Goal: Information Seeking & Learning: Learn about a topic

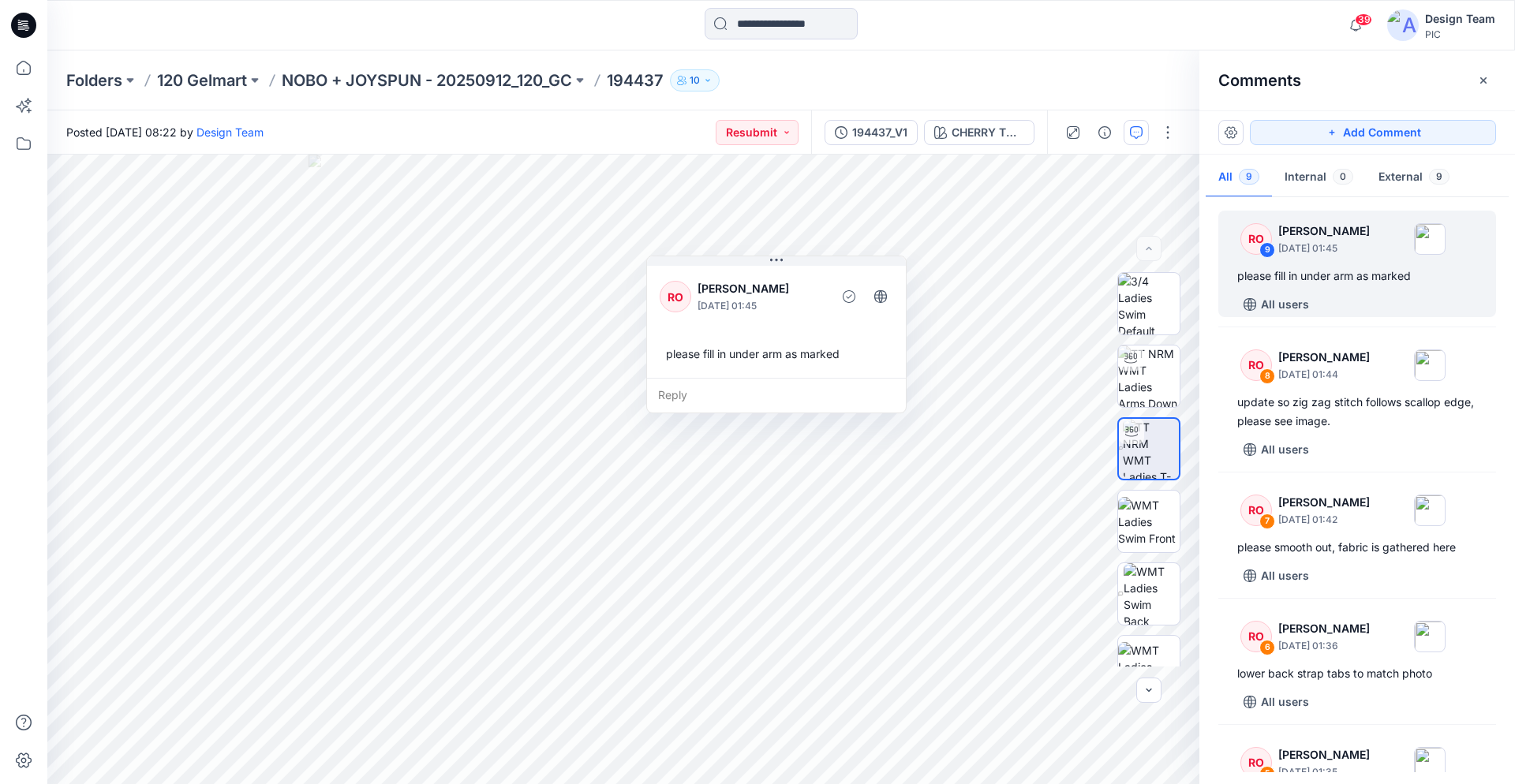
click at [27, 28] on icon at bounding box center [26, 27] width 5 height 1
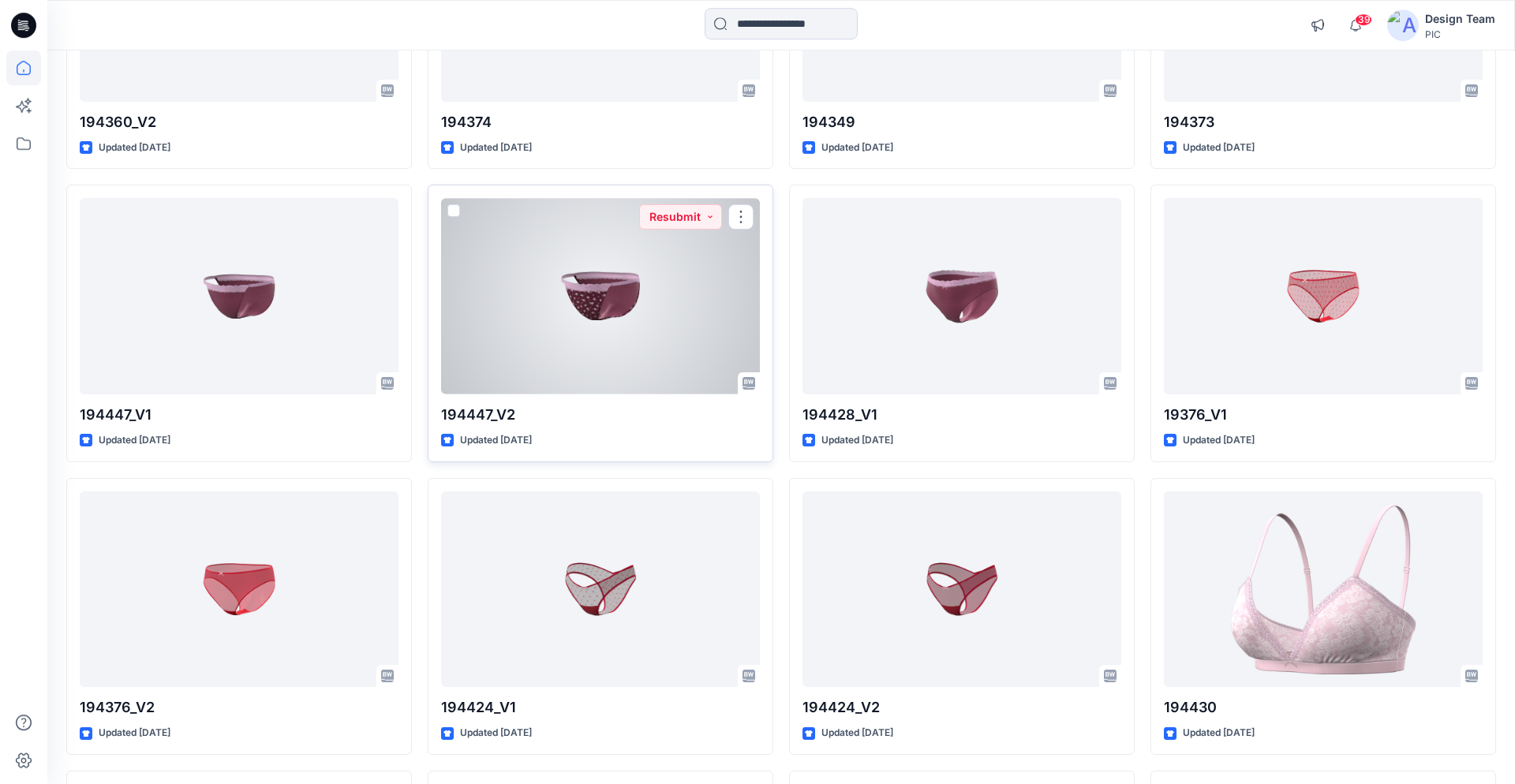
scroll to position [4556, 0]
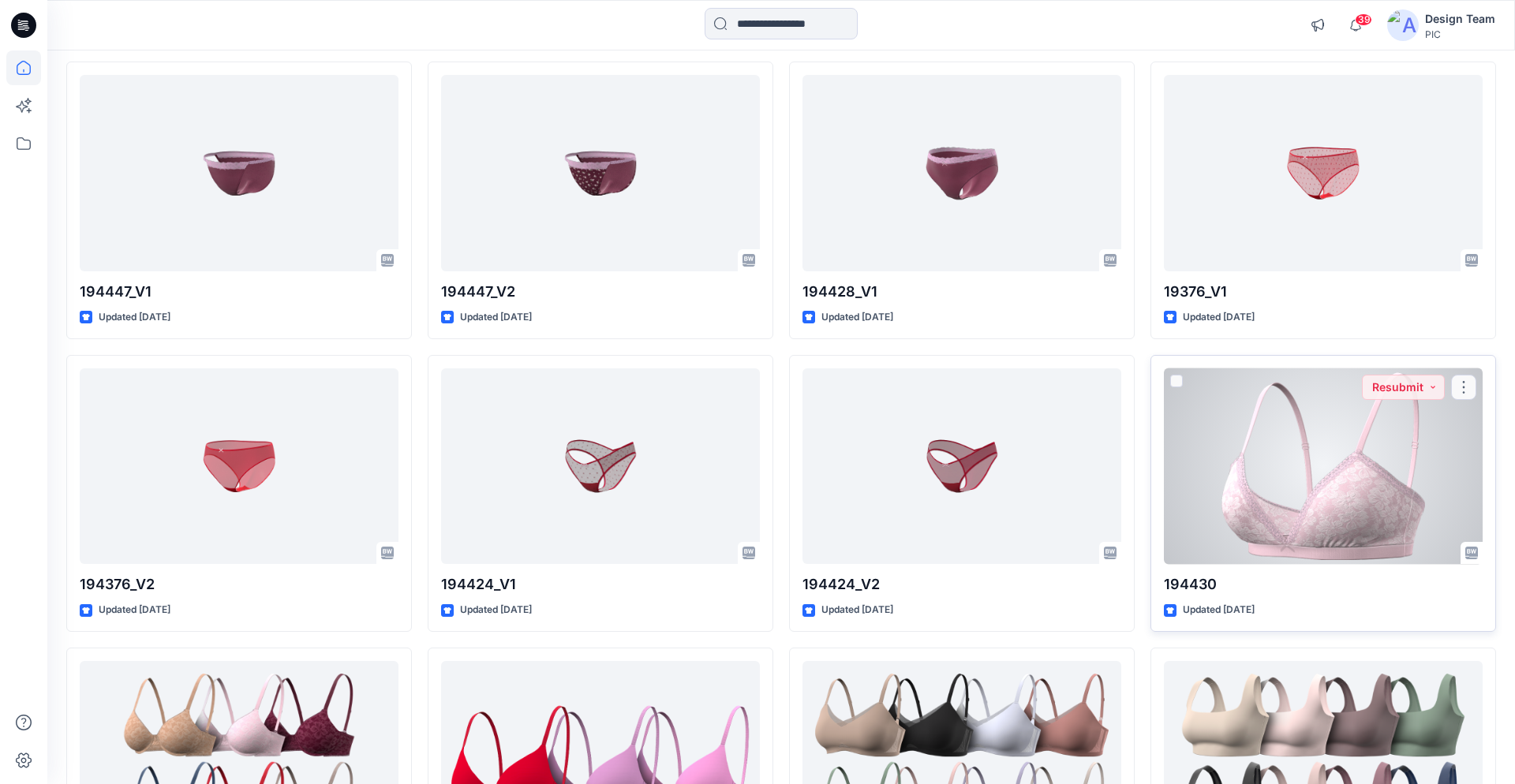
click at [1308, 473] on div at bounding box center [1324, 467] width 319 height 197
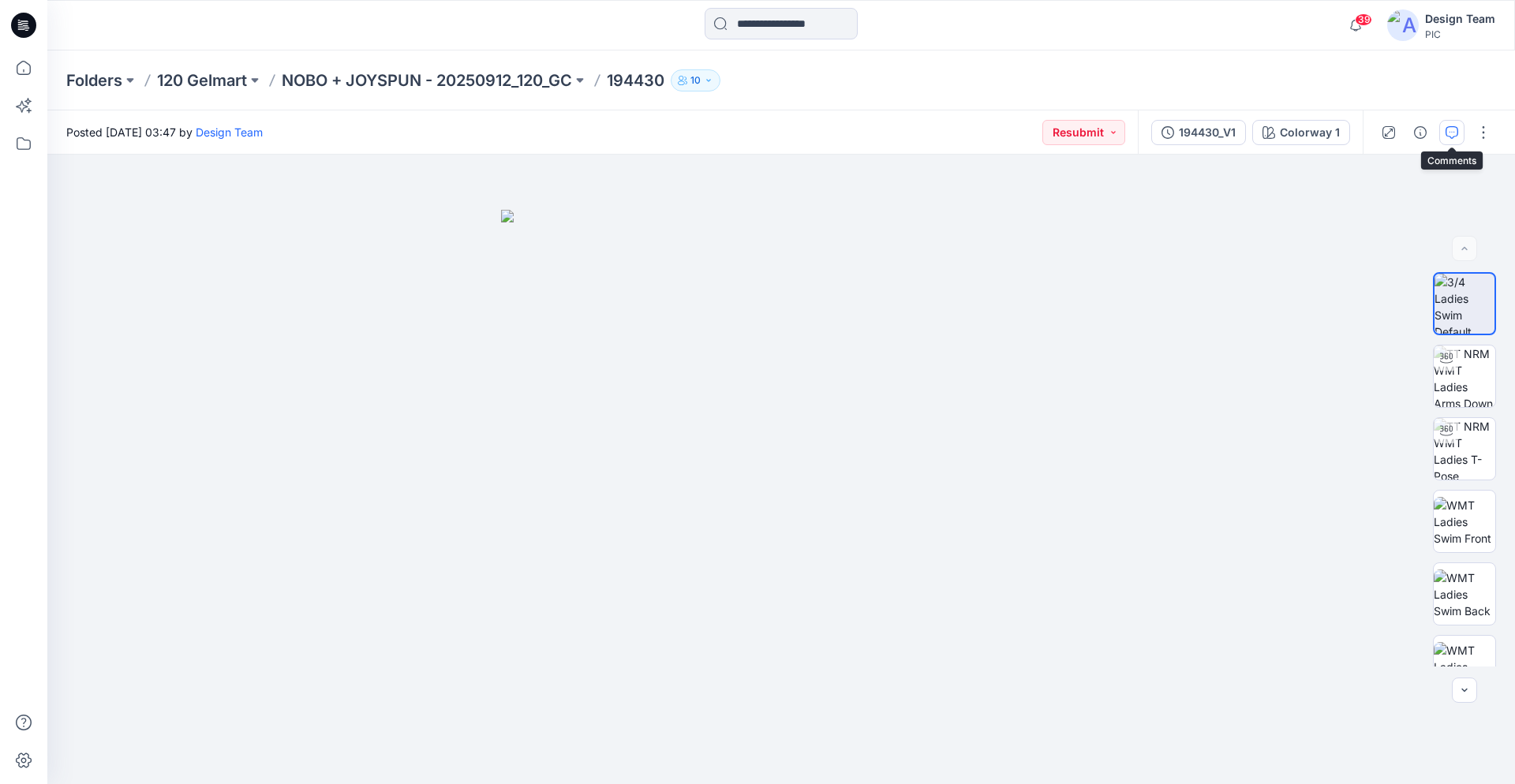
click at [1446, 133] on icon "button" at bounding box center [1452, 132] width 13 height 13
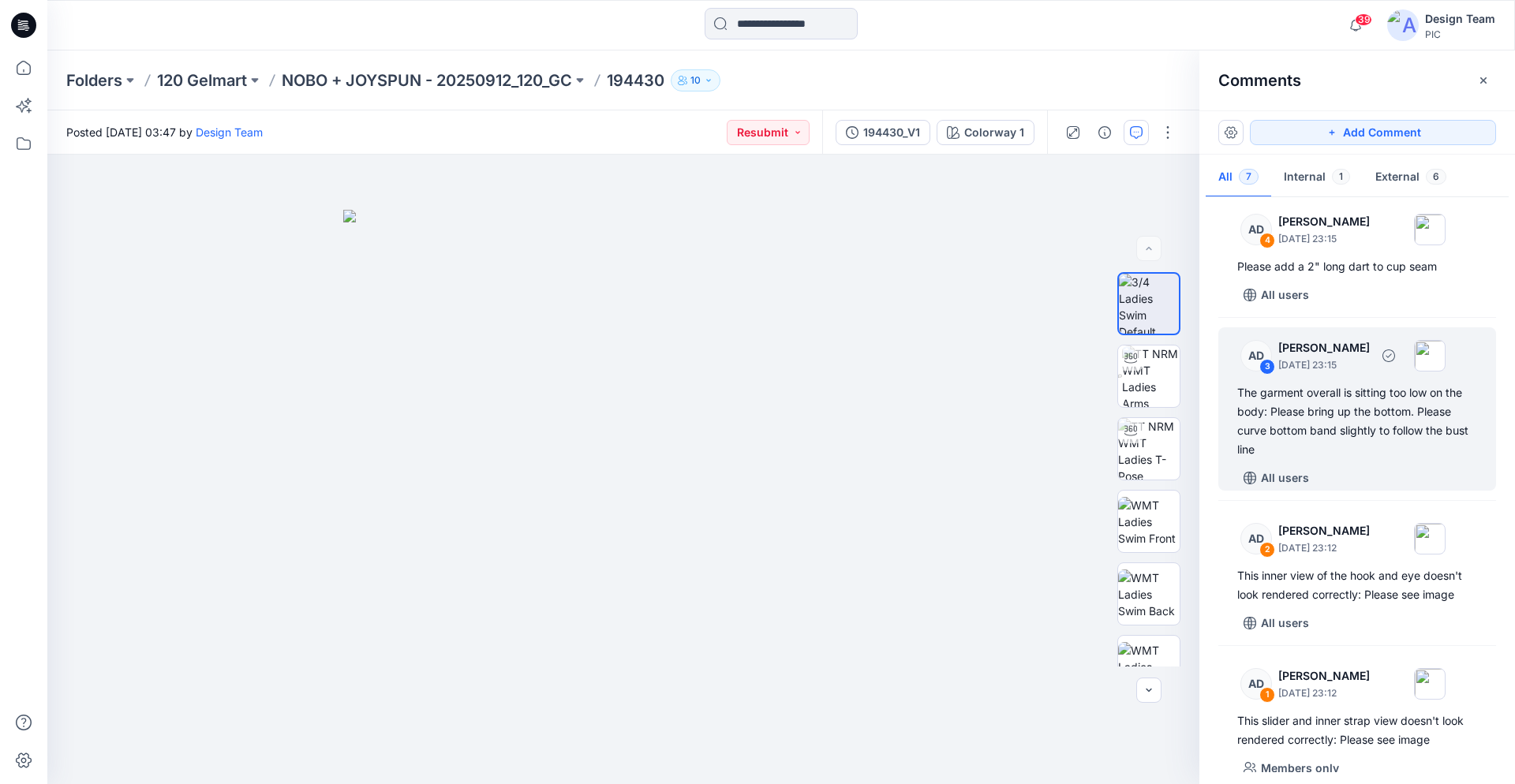
scroll to position [501, 0]
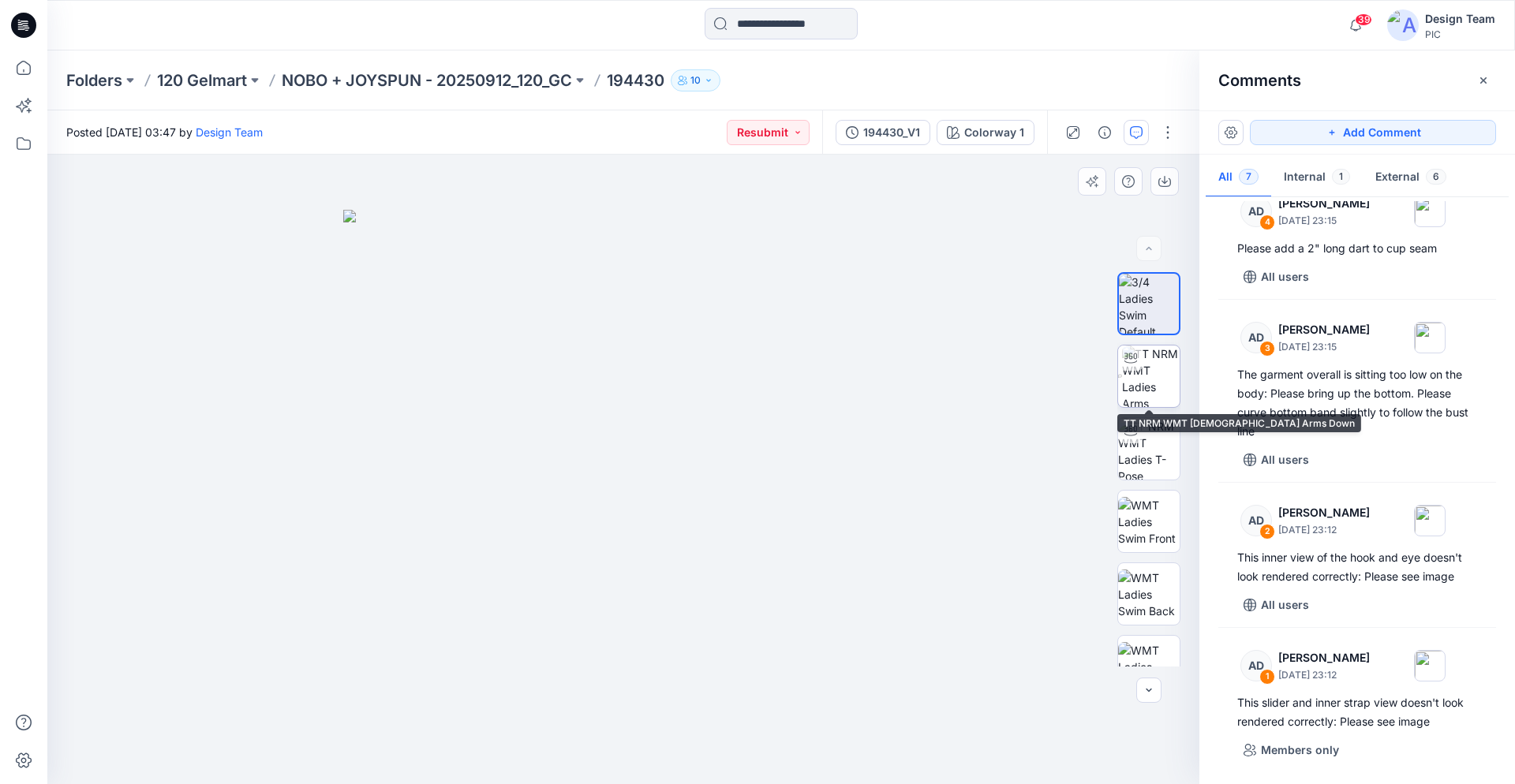
click at [1149, 381] on img at bounding box center [1151, 376] width 58 height 62
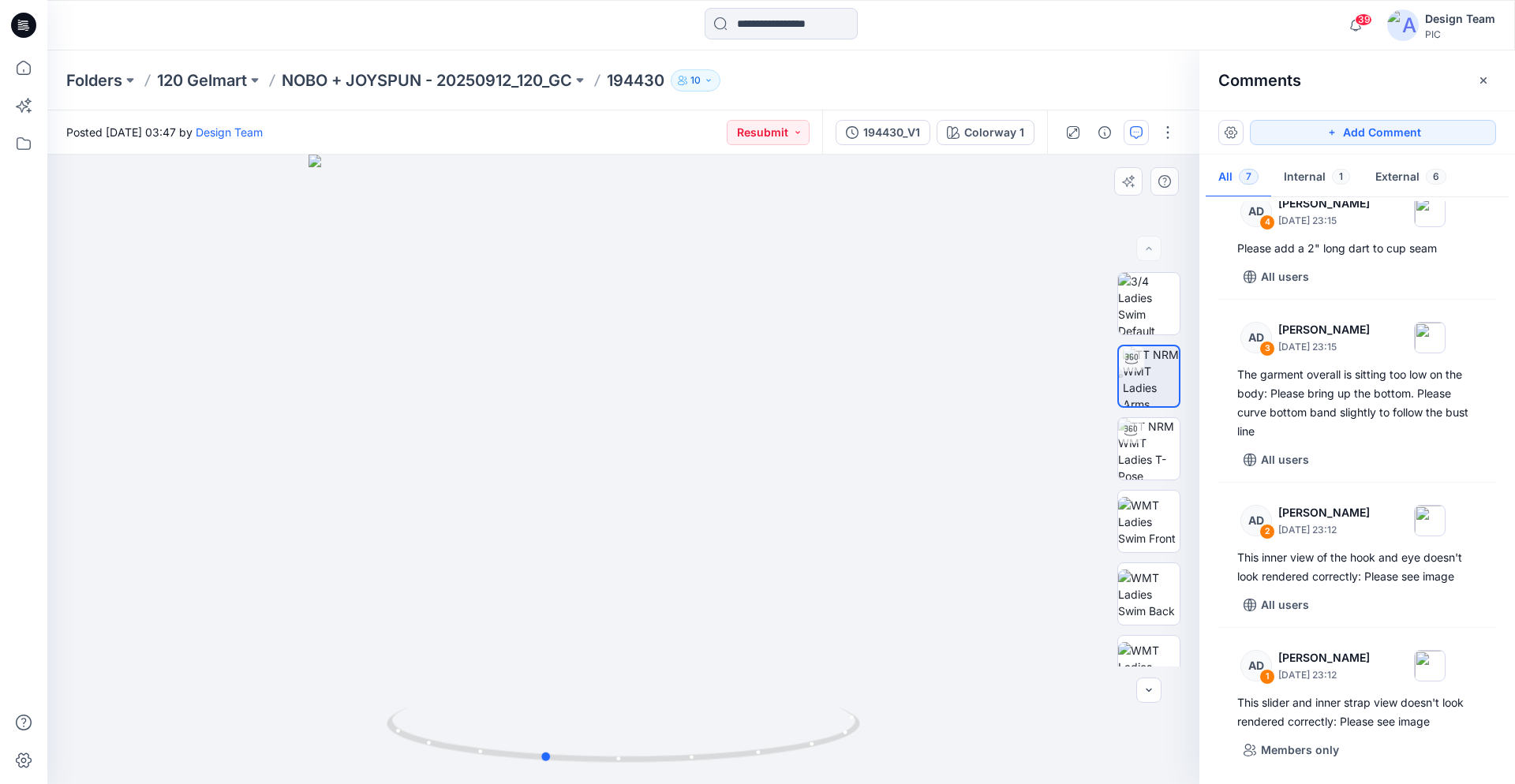
drag, startPoint x: 804, startPoint y: 747, endPoint x: 886, endPoint y: 689, distance: 100.4
click at [727, 741] on icon at bounding box center [626, 737] width 478 height 59
click at [1151, 462] on img at bounding box center [1150, 449] width 62 height 62
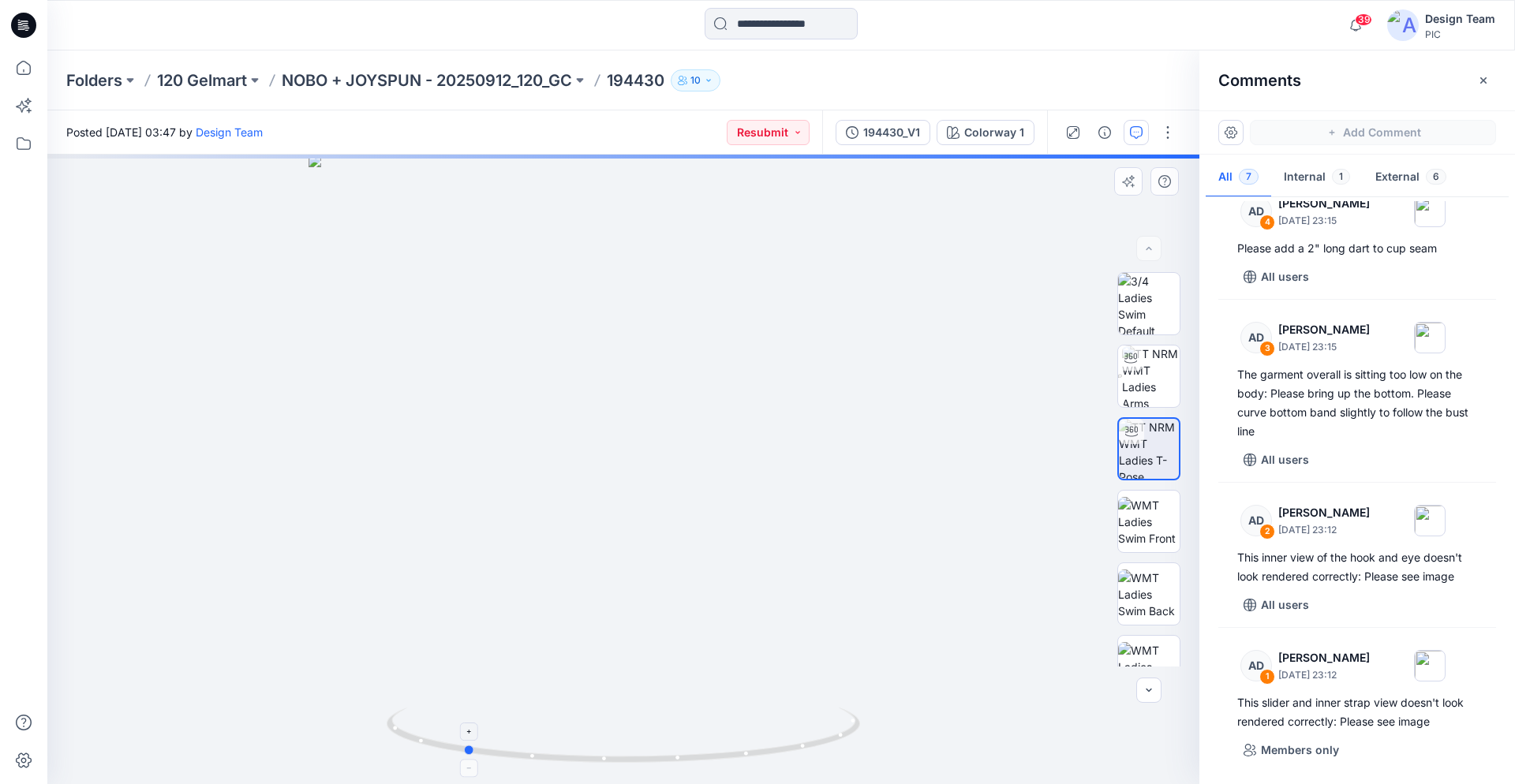
drag, startPoint x: 786, startPoint y: 752, endPoint x: 541, endPoint y: 731, distance: 245.9
click at [541, 731] on icon at bounding box center [626, 737] width 478 height 59
drag, startPoint x: 674, startPoint y: 759, endPoint x: 612, endPoint y: 755, distance: 62.1
click at [612, 755] on icon at bounding box center [626, 737] width 478 height 59
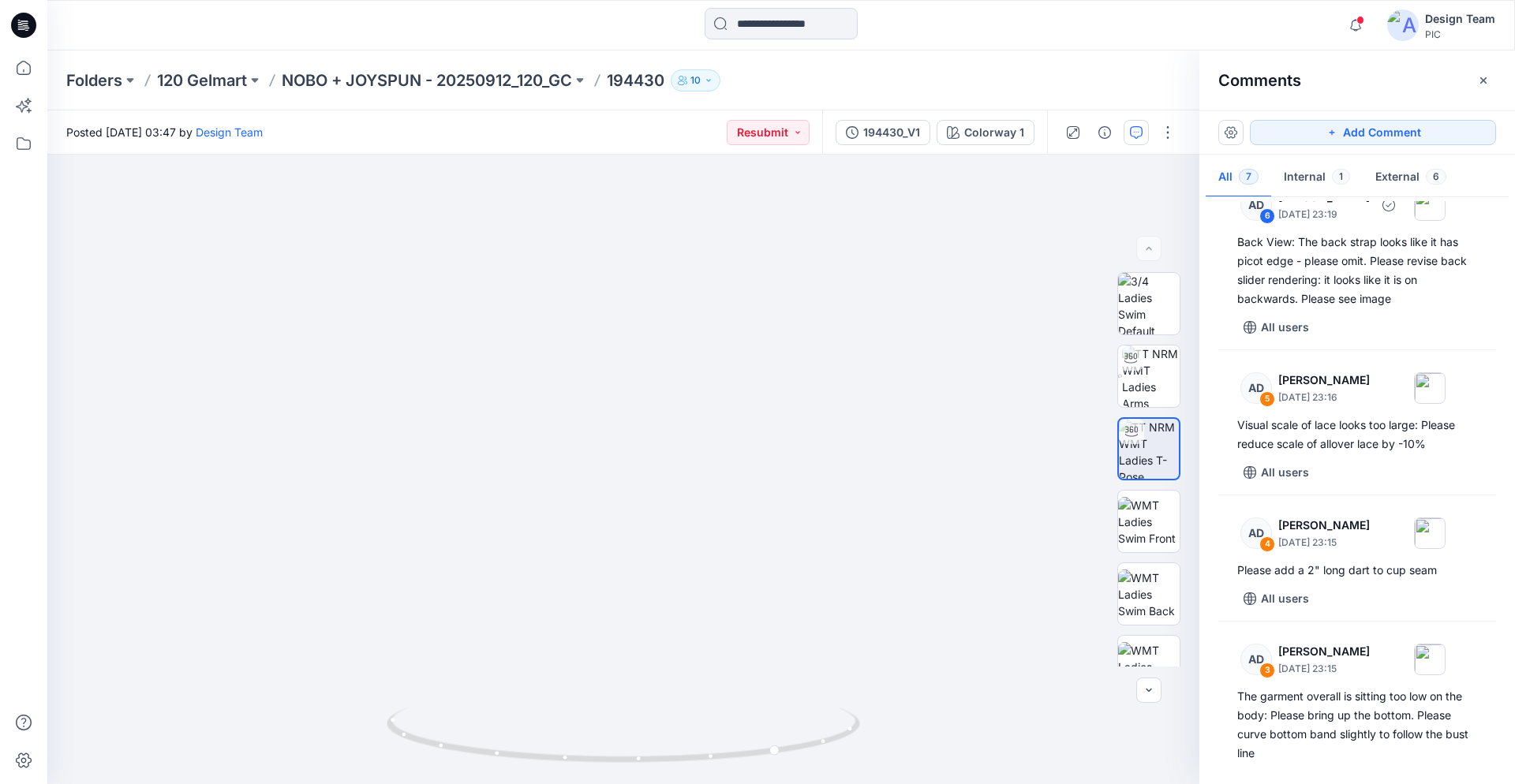
scroll to position [0, 0]
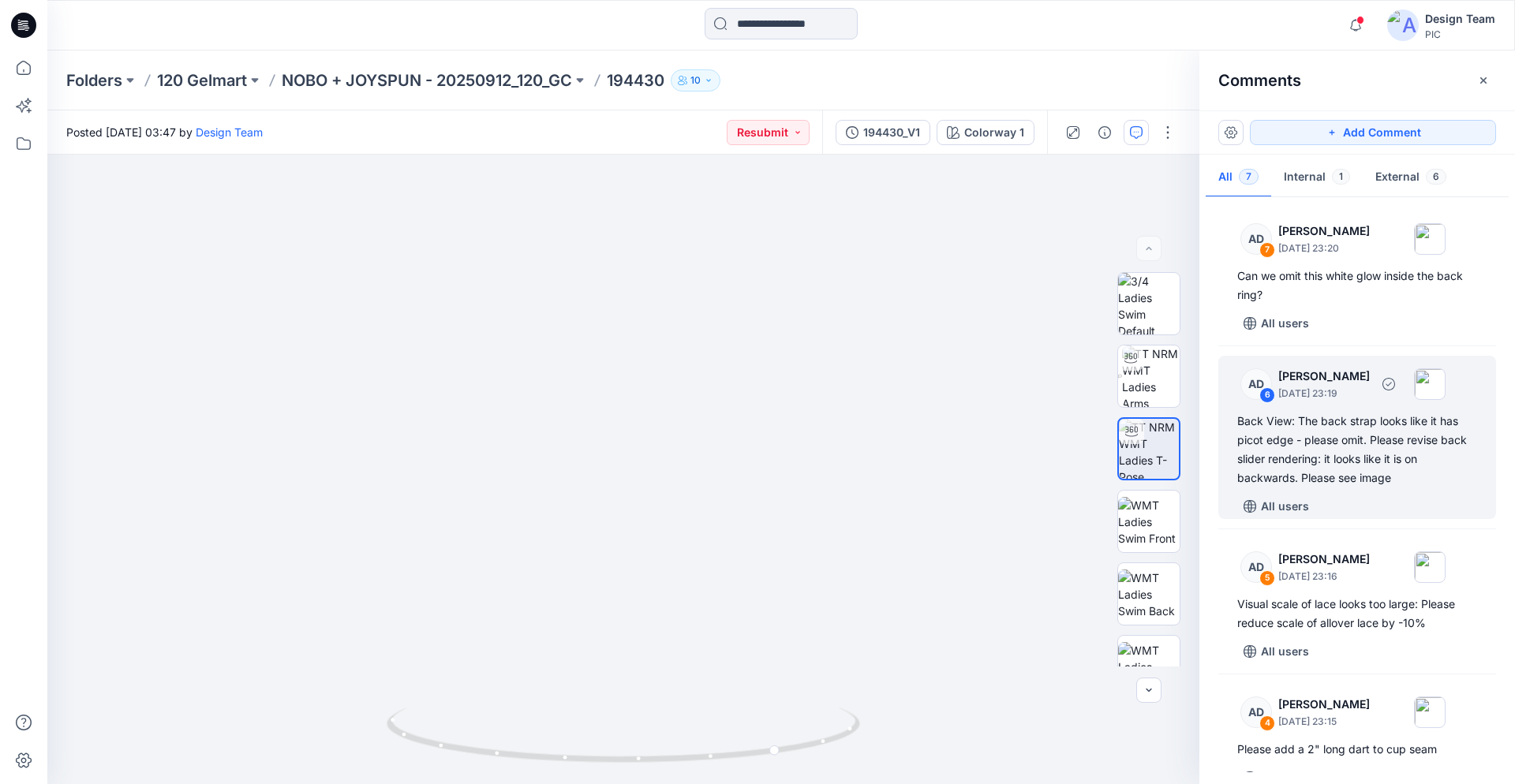
click at [1386, 448] on div "Back View: The back strap looks like it has picot edge - please omit. Please re…" at bounding box center [1357, 450] width 240 height 76
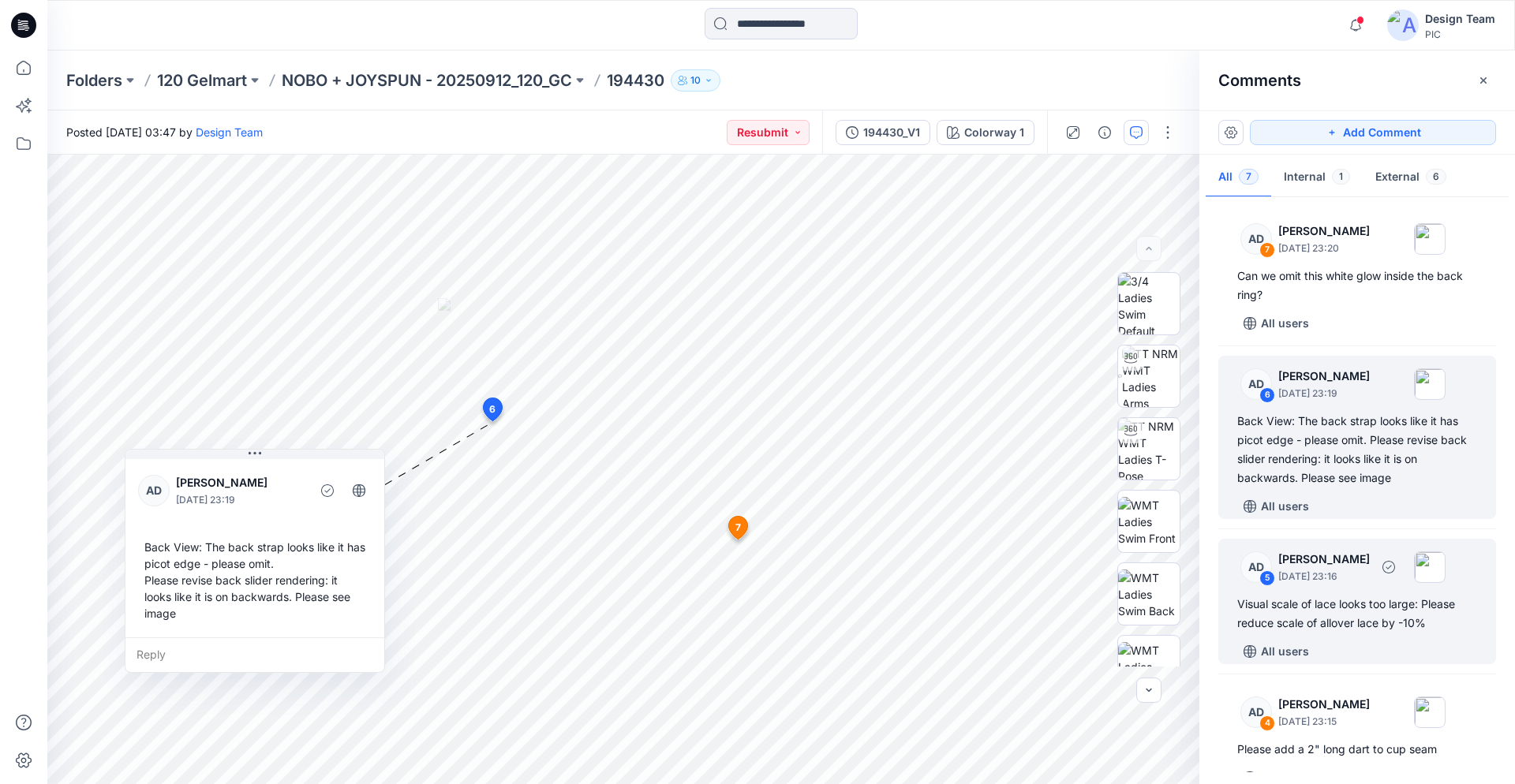
click at [1384, 613] on div "Visual scale of lace looks too large: Please reduce scale of allover lace by -1…" at bounding box center [1357, 614] width 240 height 38
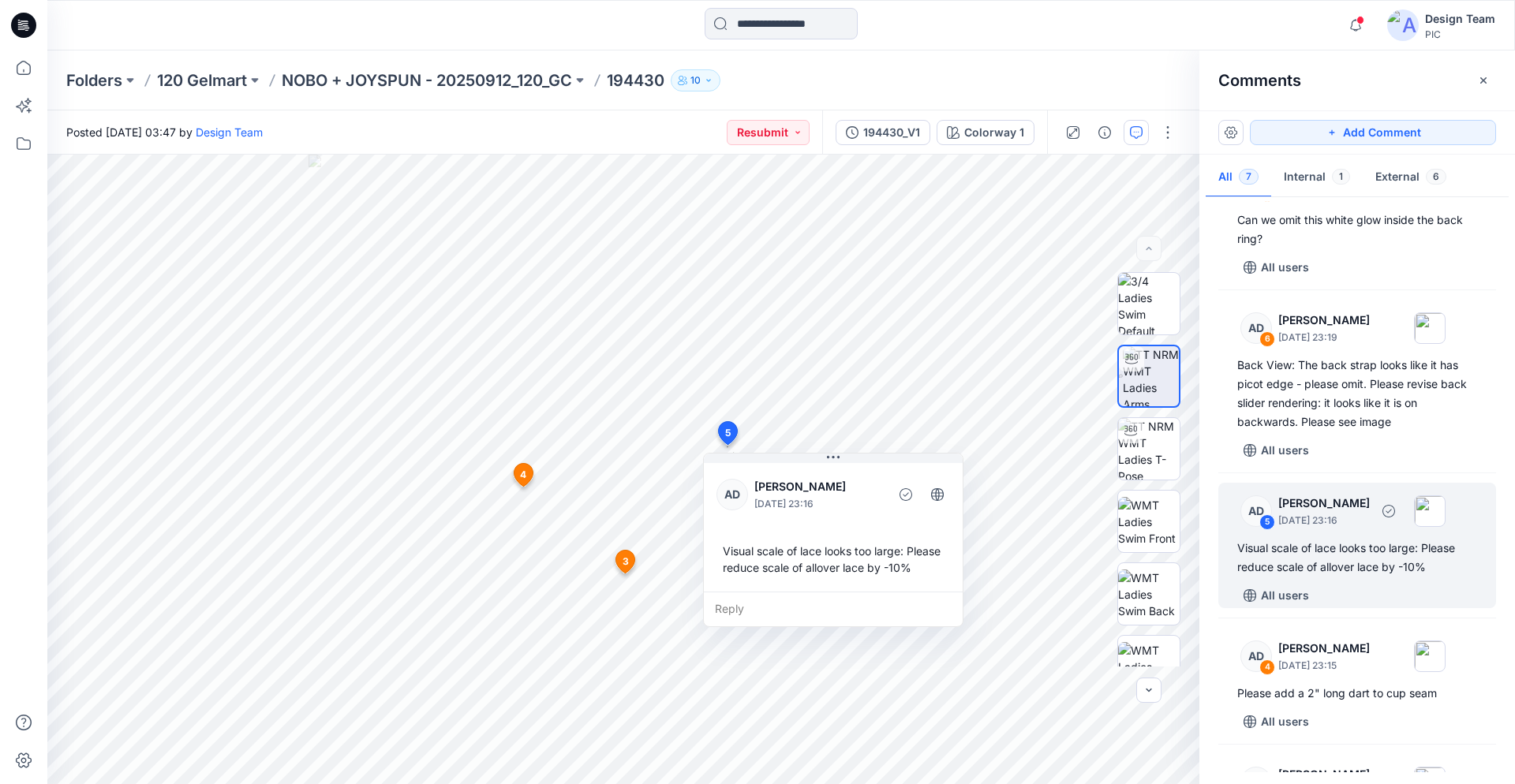
scroll to position [81, 0]
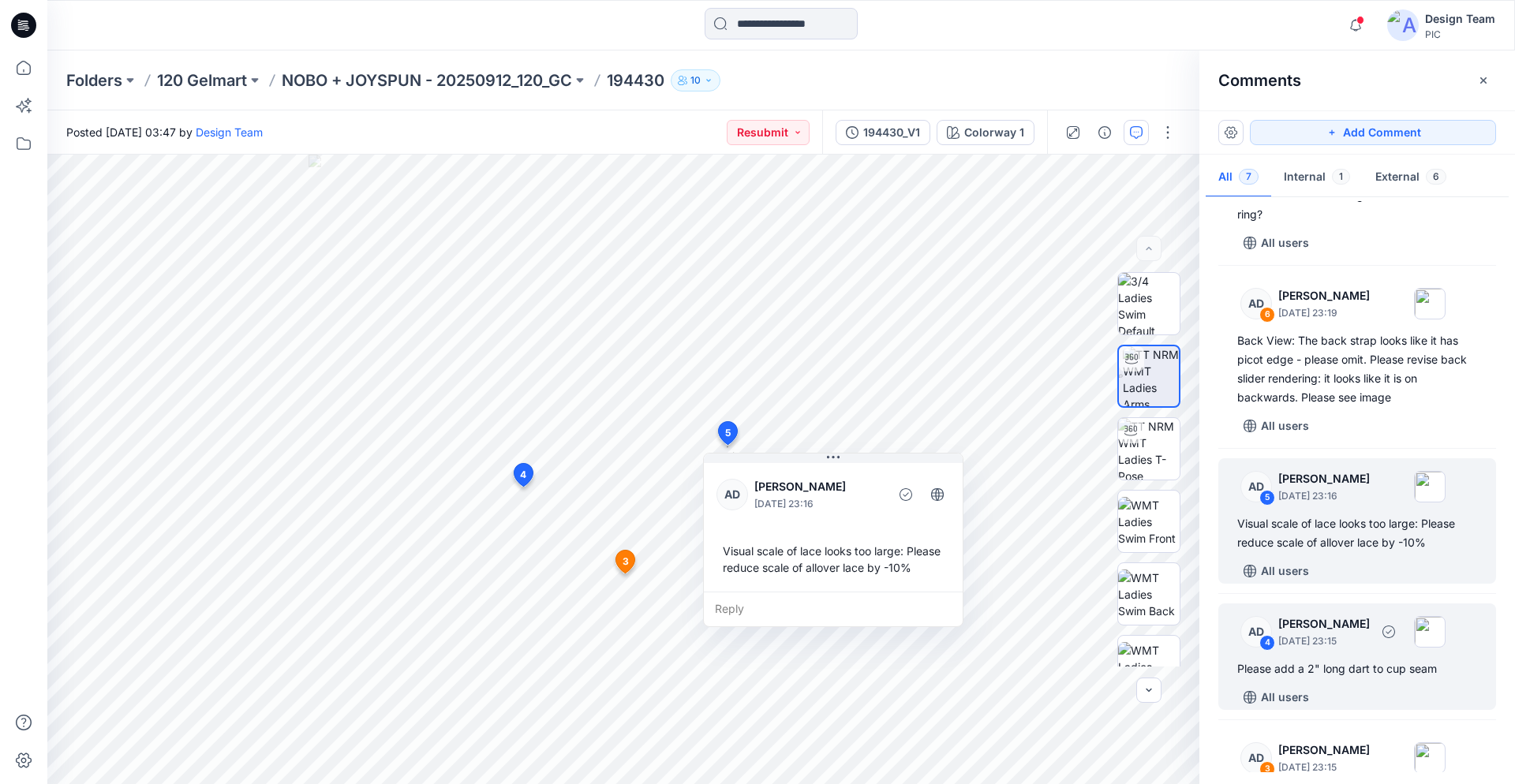
click at [1351, 654] on div "AD 4 [PERSON_NAME] [DATE] 23:15 Please add a 2" long dart to cup seam All users" at bounding box center [1357, 657] width 277 height 107
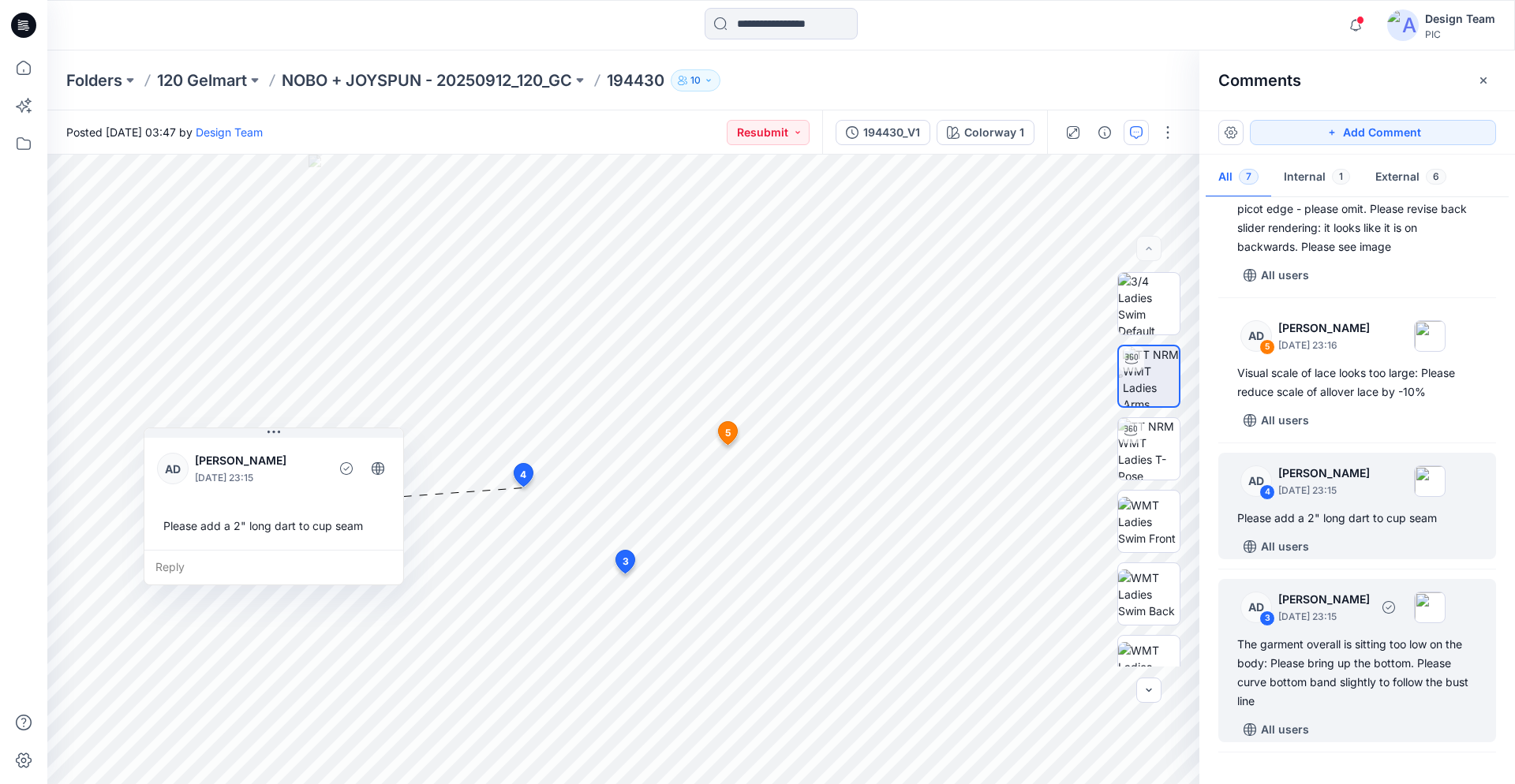
scroll to position [241, 0]
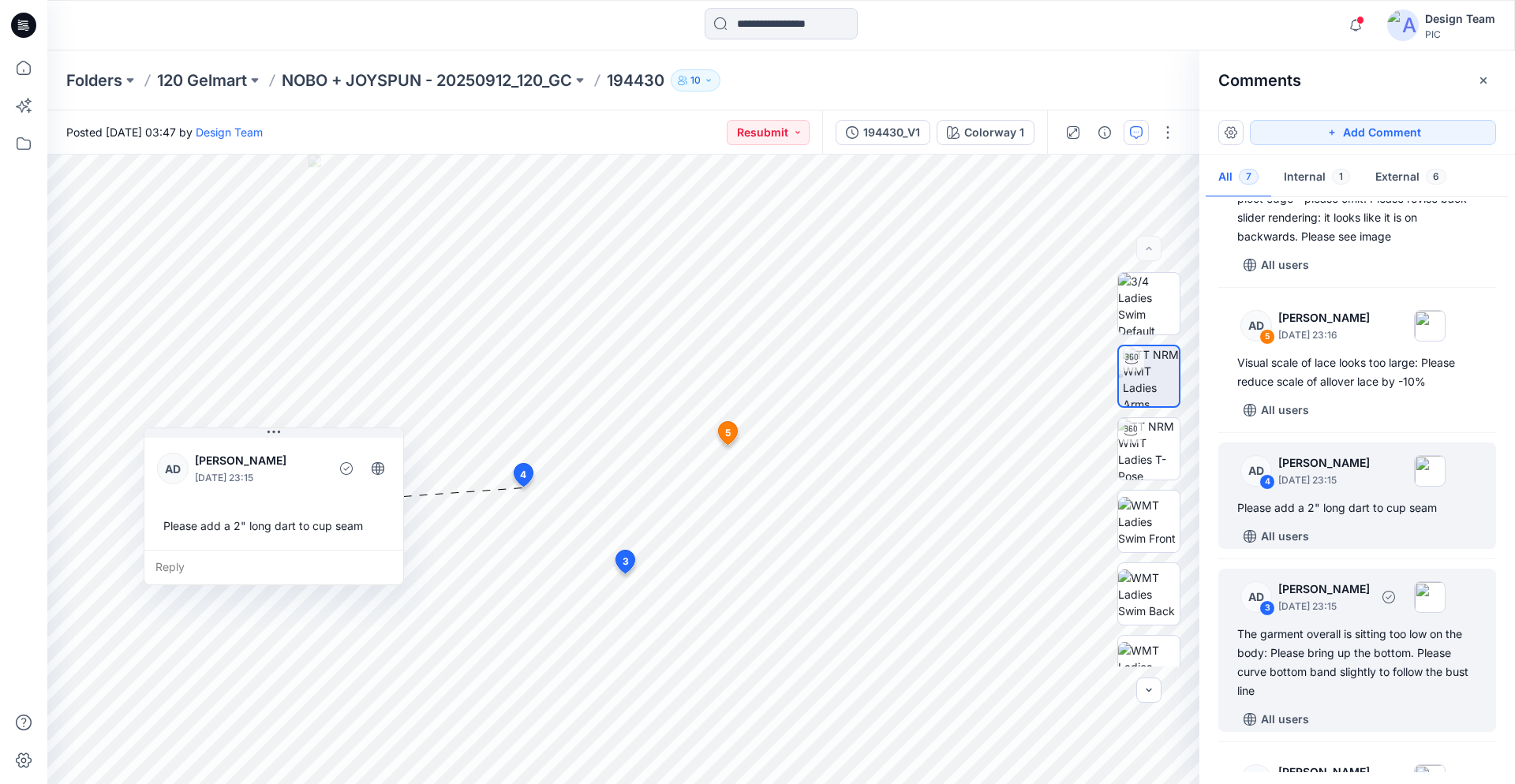
click at [1360, 651] on div "The garment overall is sitting too low on the body: Please bring up the bottom.…" at bounding box center [1357, 663] width 240 height 76
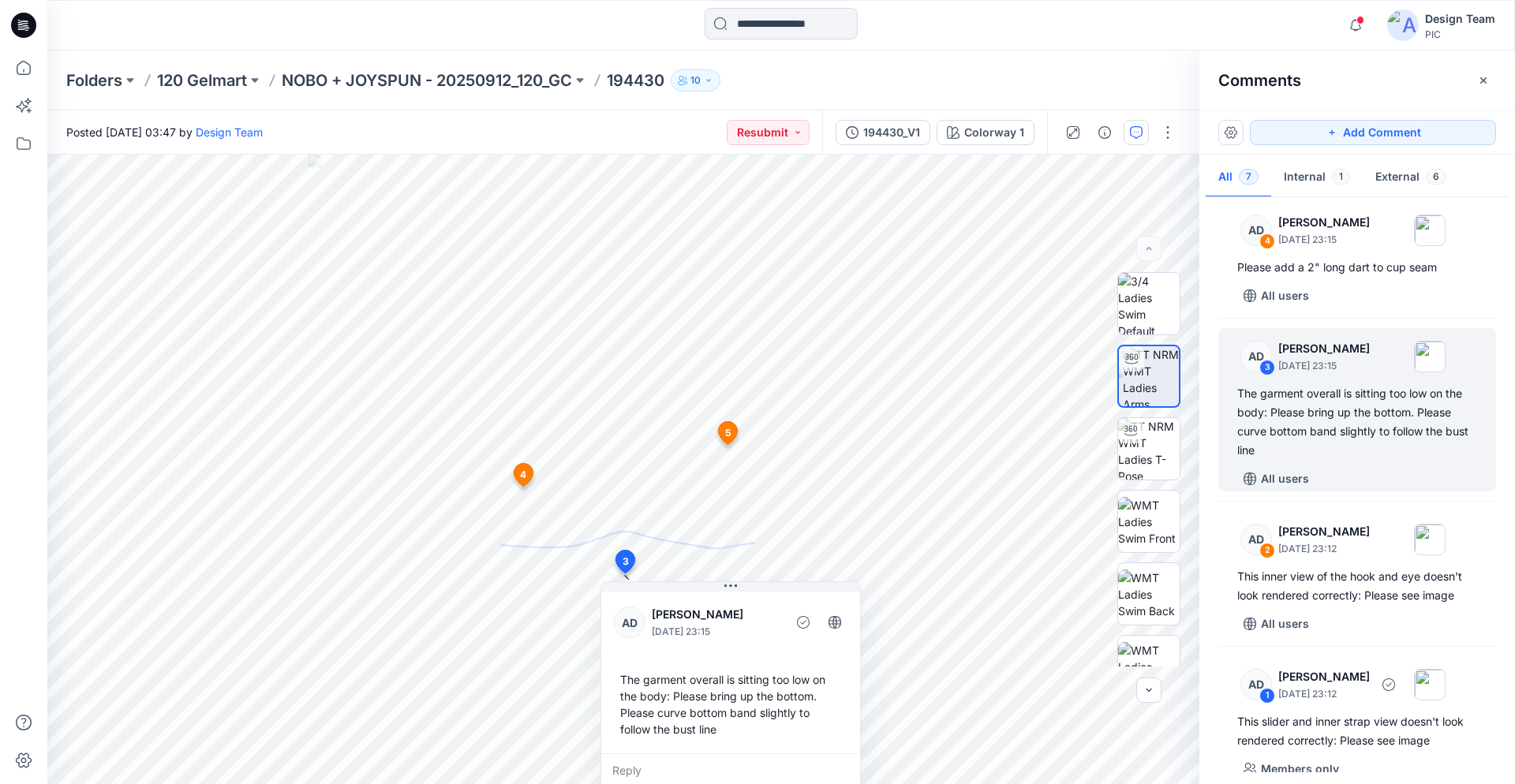
scroll to position [483, 0]
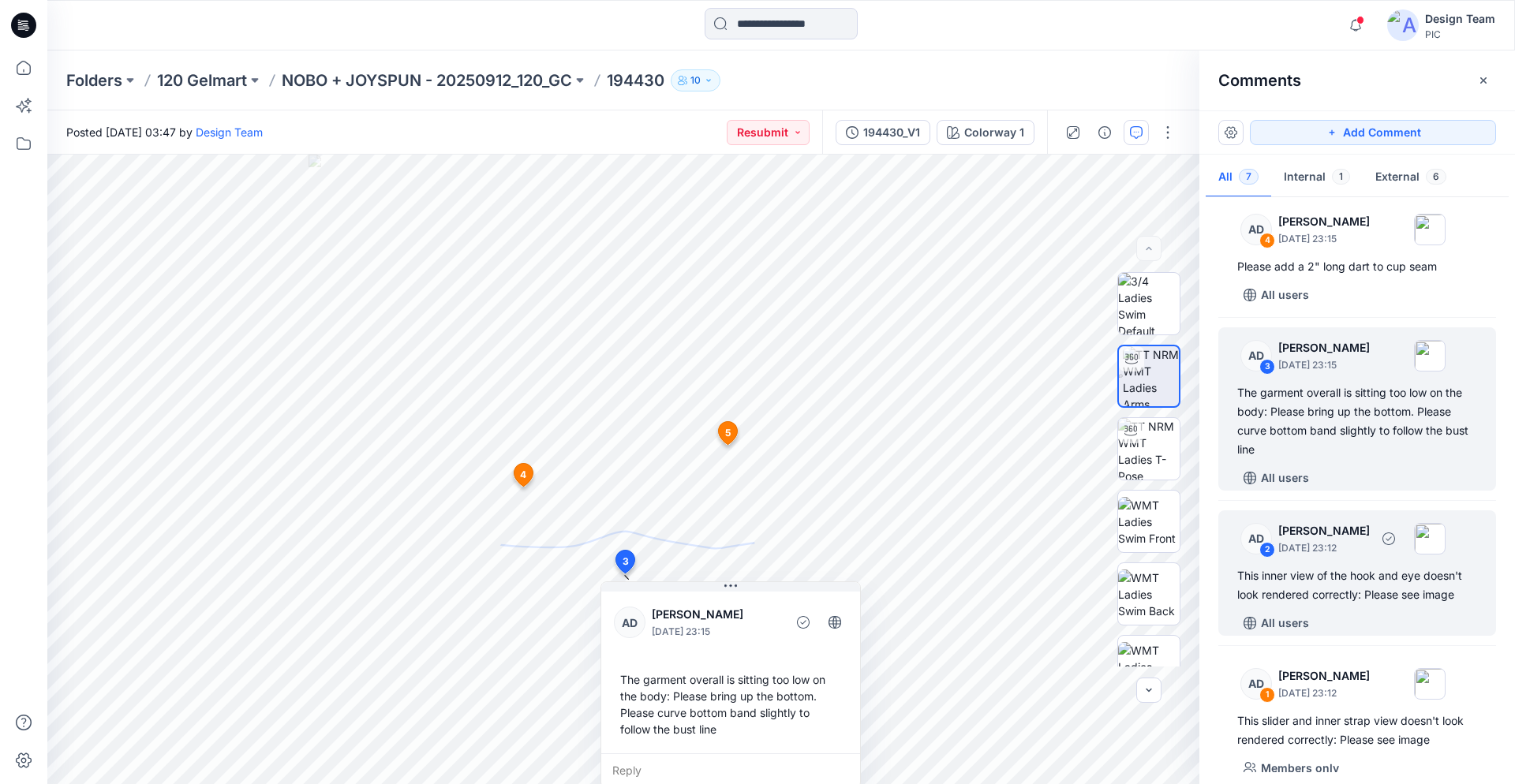
click at [1405, 592] on div "This inner view of the hook and eye doesn't look rendered correctly: Please see…" at bounding box center [1357, 586] width 240 height 38
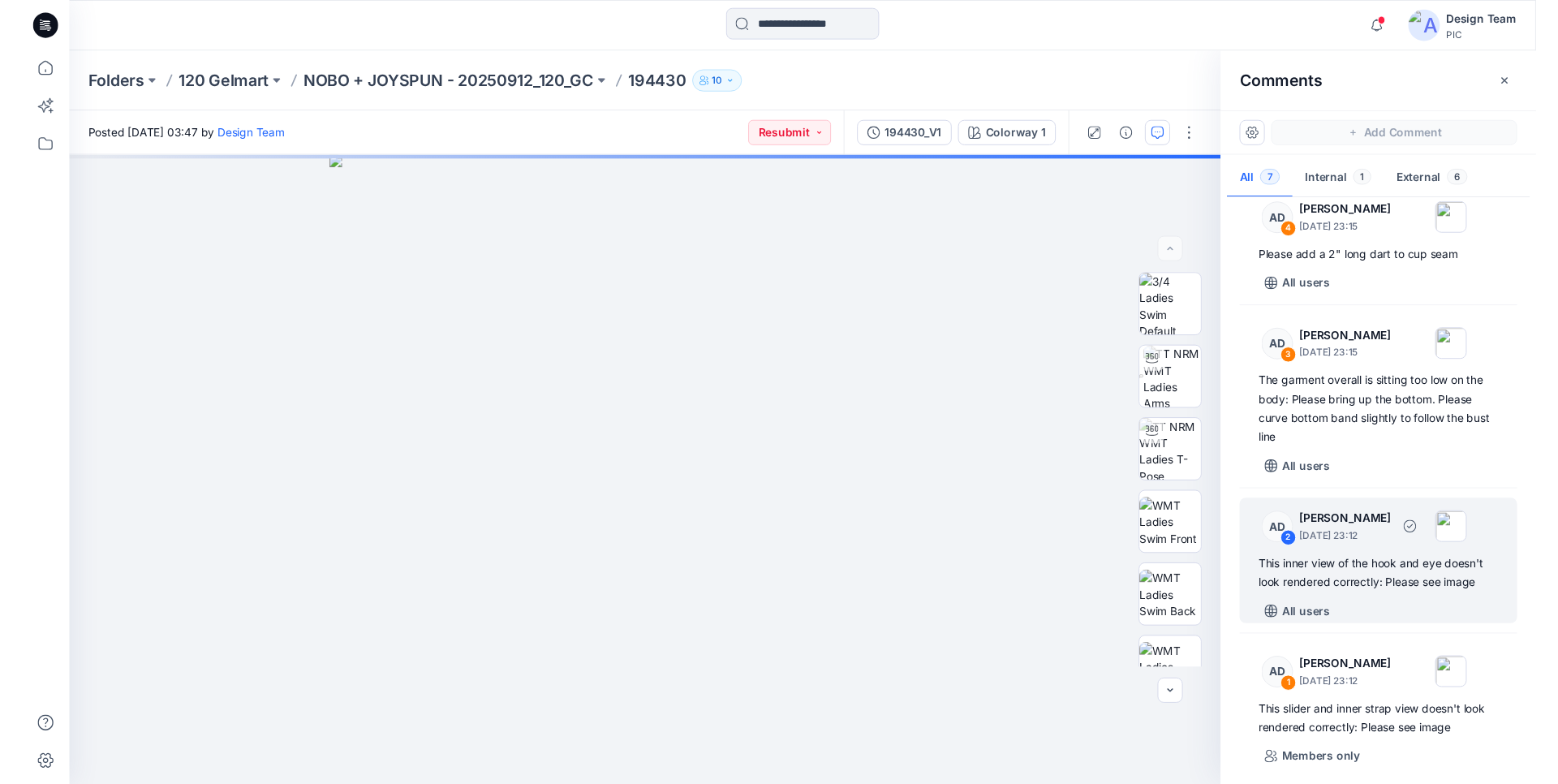
scroll to position [516, 0]
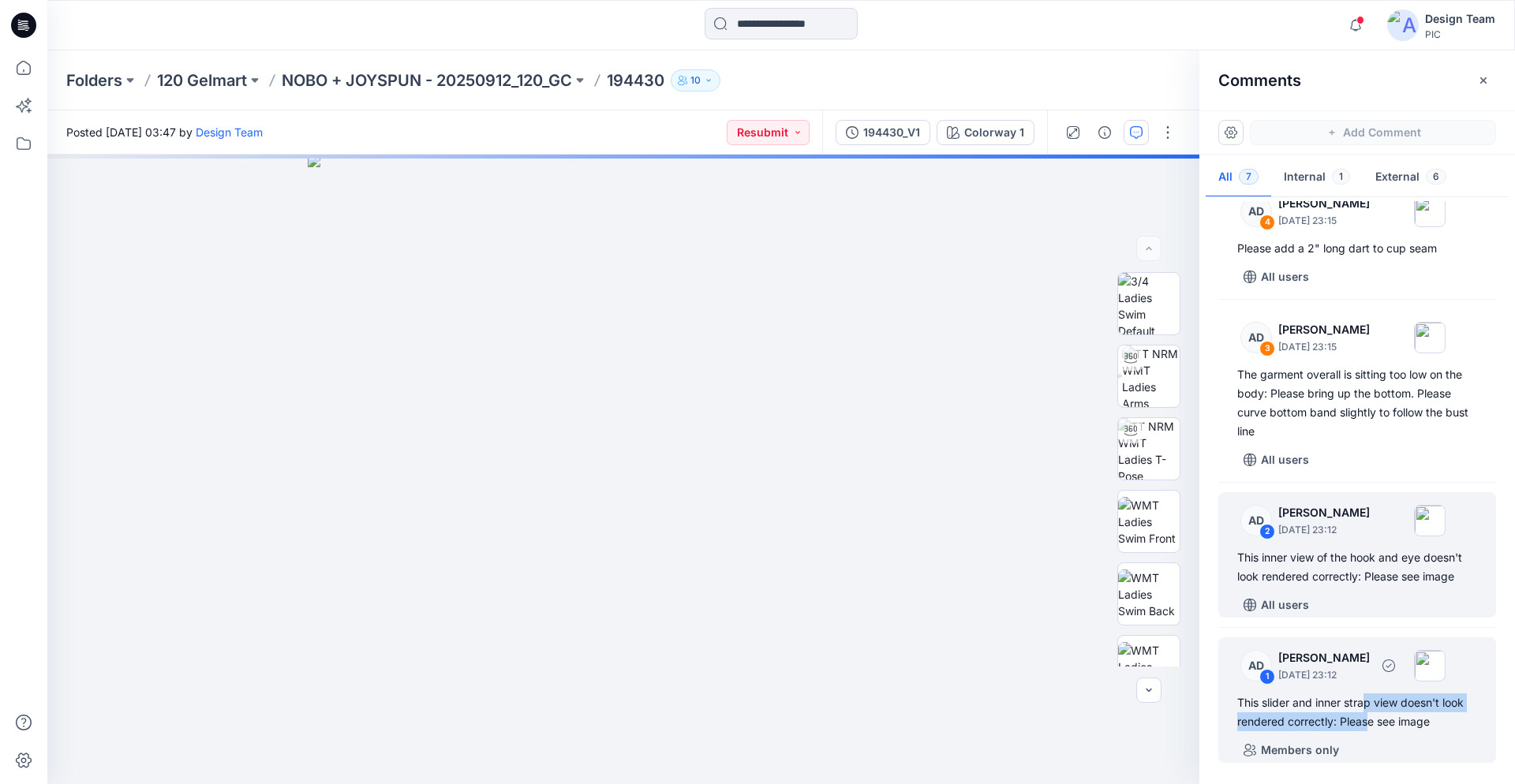
click at [1369, 712] on div "This slider and inner strap view doesn't look rendered correctly: Please see im…" at bounding box center [1357, 712] width 240 height 38
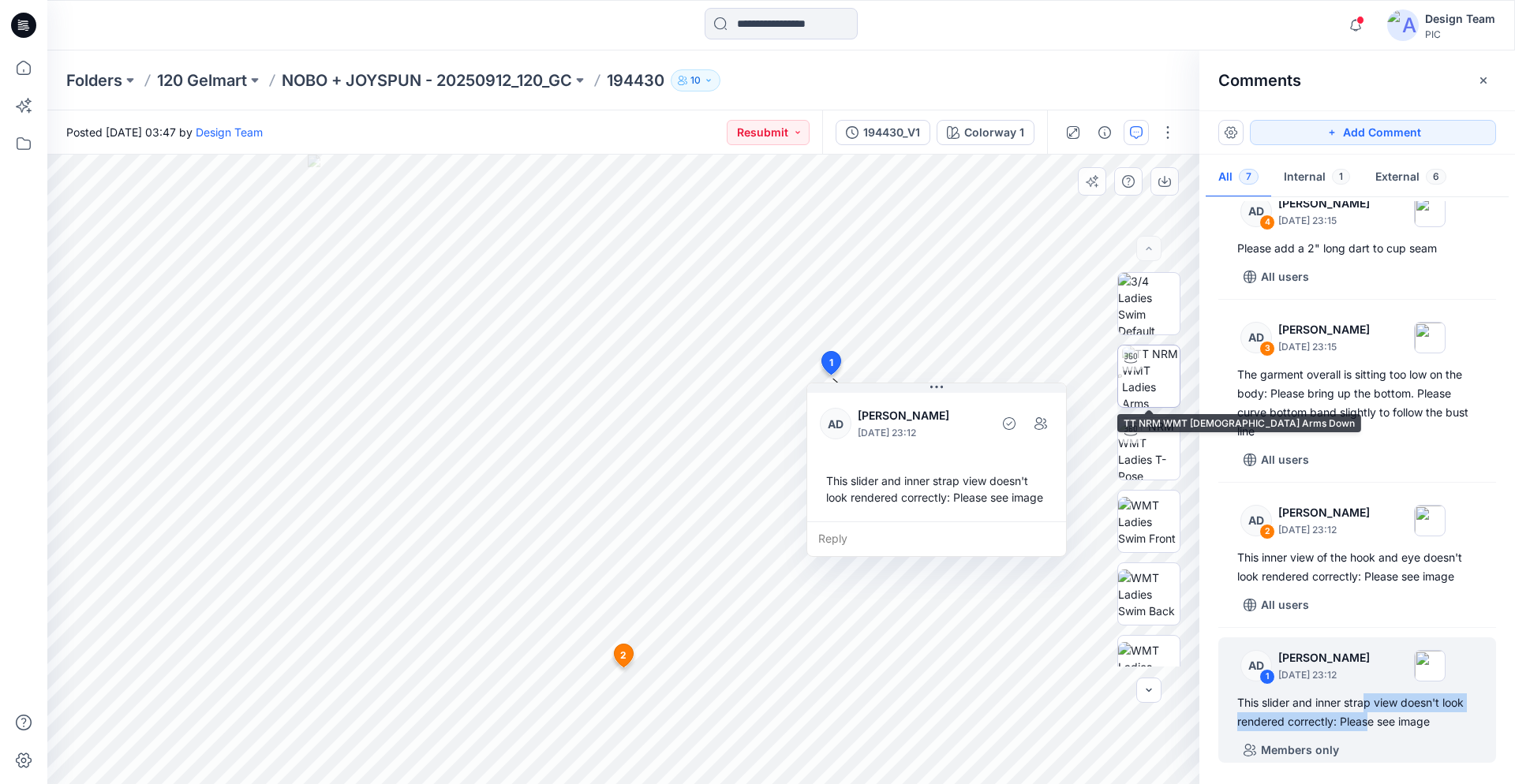
click at [1148, 375] on img at bounding box center [1151, 376] width 58 height 62
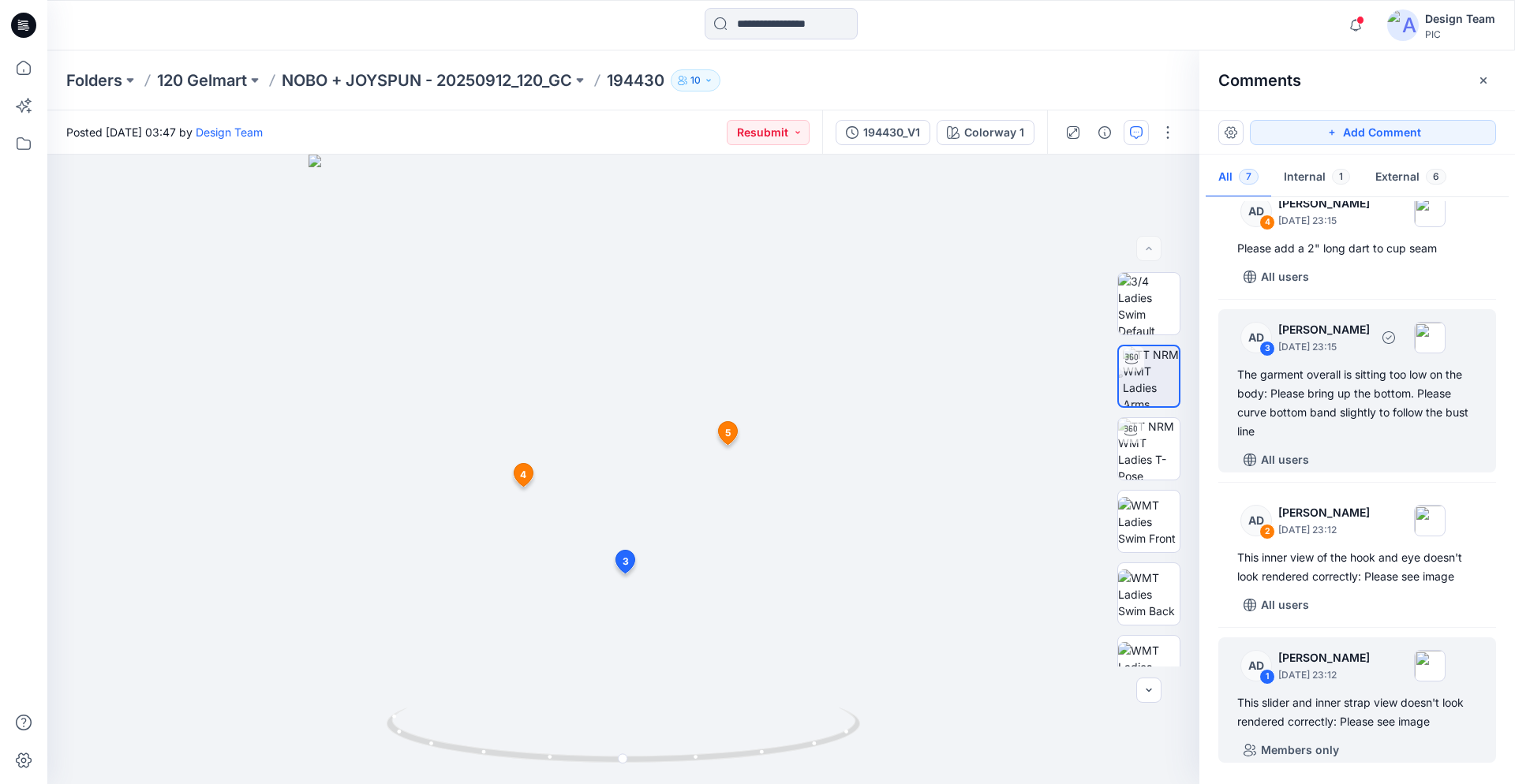
click at [1296, 394] on div "The garment overall is sitting too low on the body: Please bring up the bottom.…" at bounding box center [1357, 403] width 240 height 76
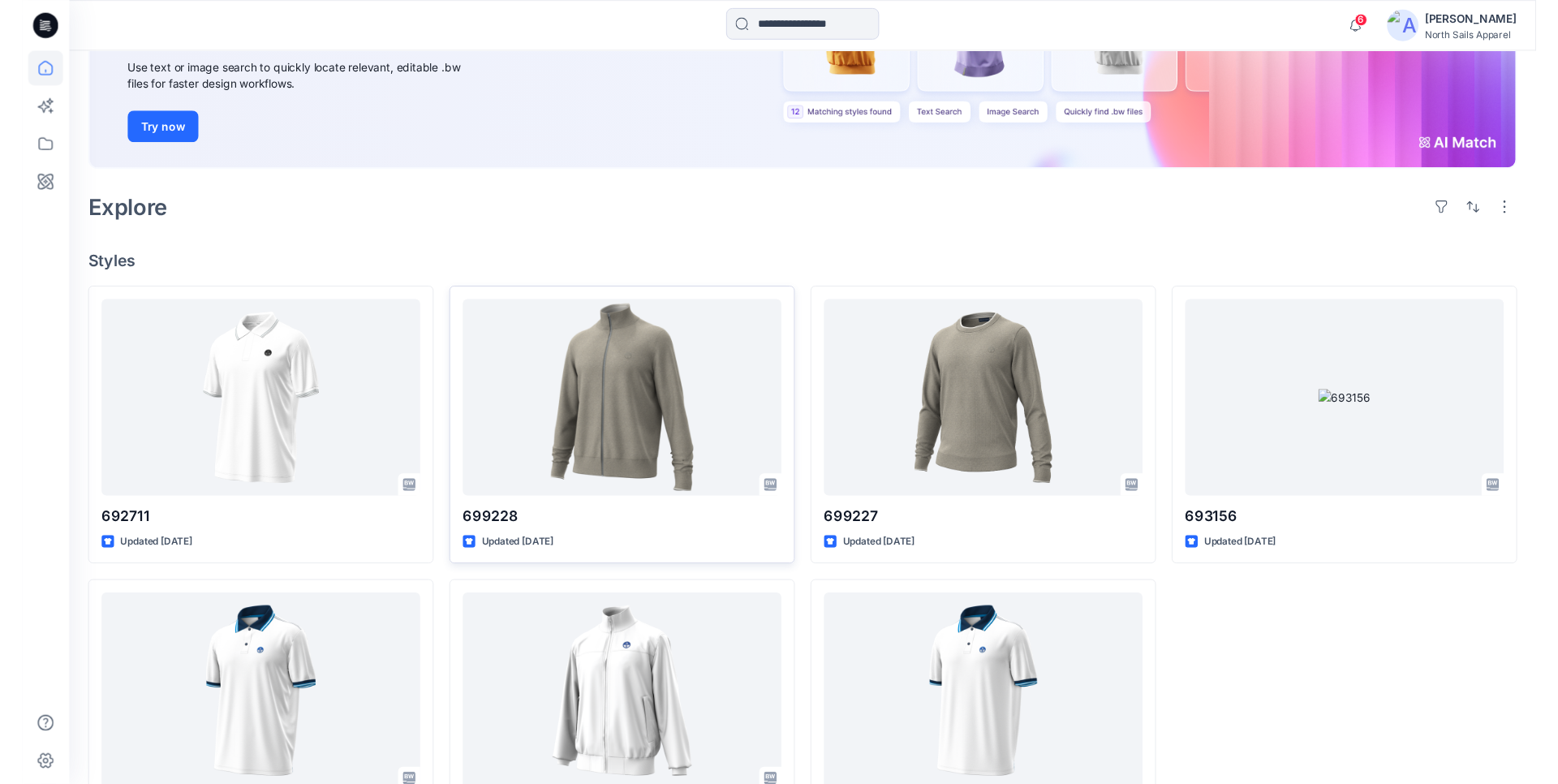
scroll to position [317, 0]
